Goal: Task Accomplishment & Management: Use online tool/utility

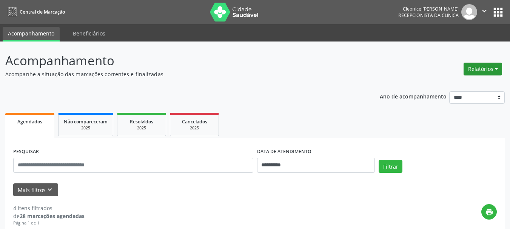
click at [483, 63] on button "Relatórios" at bounding box center [483, 69] width 39 height 13
click at [472, 79] on ul "Agendamentos Procedimentos realizados" at bounding box center [462, 90] width 82 height 27
click at [467, 86] on link "Agendamentos" at bounding box center [462, 85] width 81 height 11
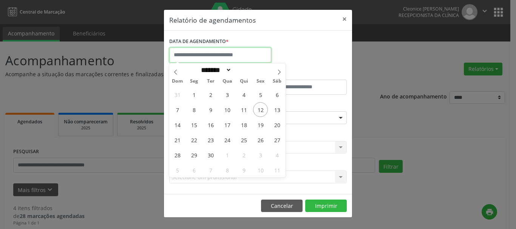
click at [221, 58] on input "text" at bounding box center [220, 55] width 102 height 15
click at [264, 114] on span "12" at bounding box center [260, 109] width 15 height 15
type input "**********"
click at [264, 114] on span "12" at bounding box center [260, 109] width 15 height 15
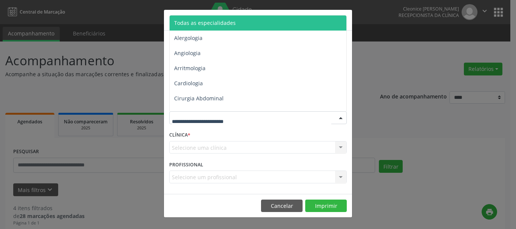
click at [253, 118] on div at bounding box center [258, 117] width 178 height 13
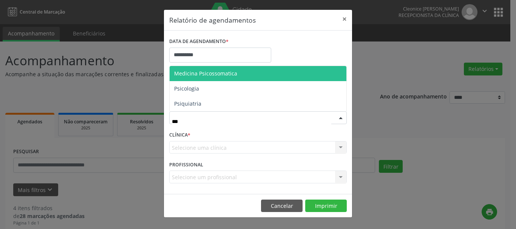
type input "****"
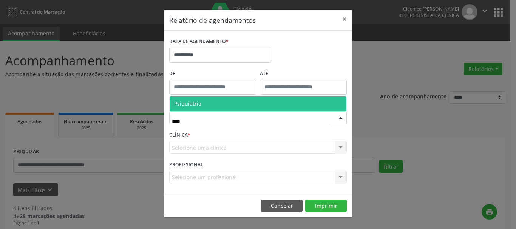
click at [255, 102] on span "Psiquiatria" at bounding box center [258, 103] width 177 height 15
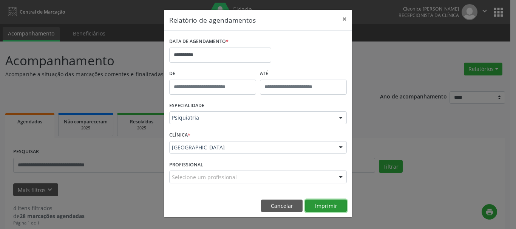
click at [335, 210] on button "Imprimir" at bounding box center [326, 206] width 42 height 13
